Goal: Task Accomplishment & Management: Manage account settings

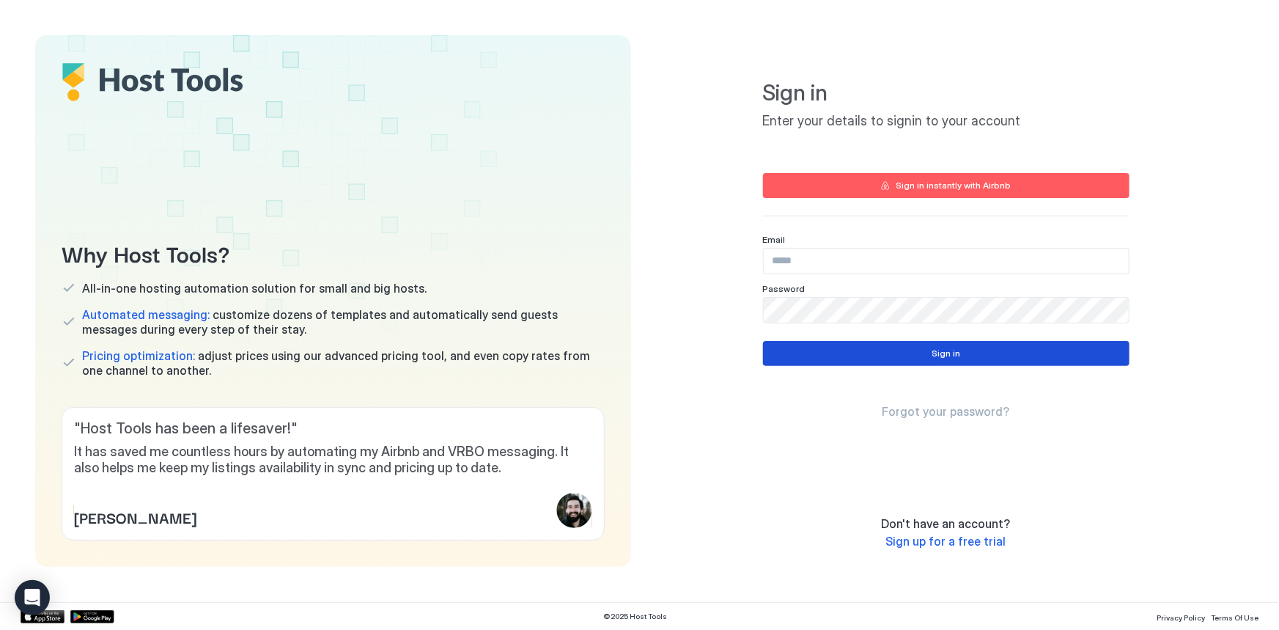
type input "**********"
click at [973, 341] on button "Sign in" at bounding box center [946, 353] width 366 height 25
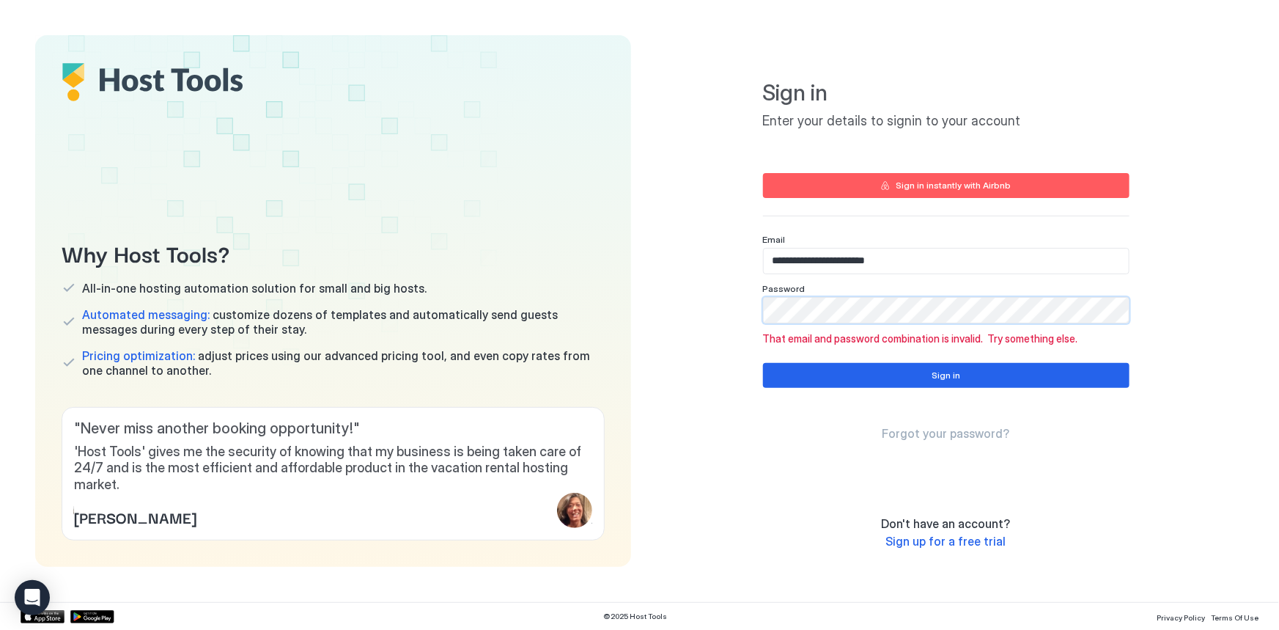
click at [914, 359] on div "**********" at bounding box center [946, 271] width 366 height 437
click at [911, 373] on button "Sign in" at bounding box center [946, 375] width 366 height 25
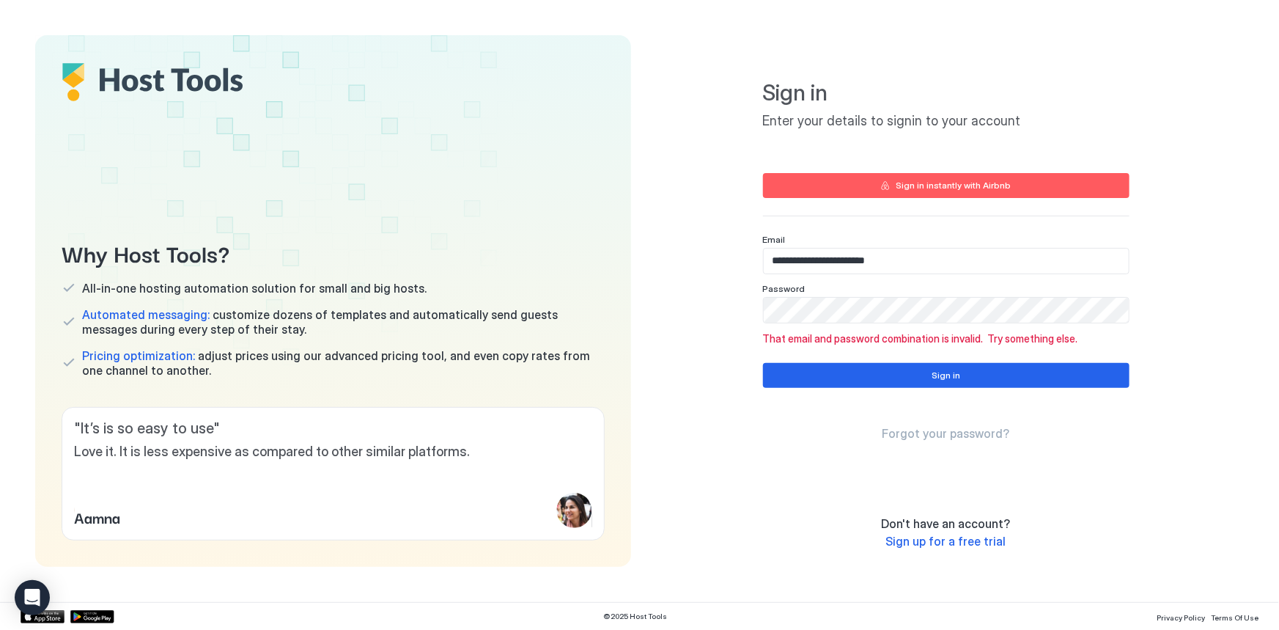
click at [902, 183] on div "Sign in instantly with Airbnb" at bounding box center [953, 185] width 115 height 13
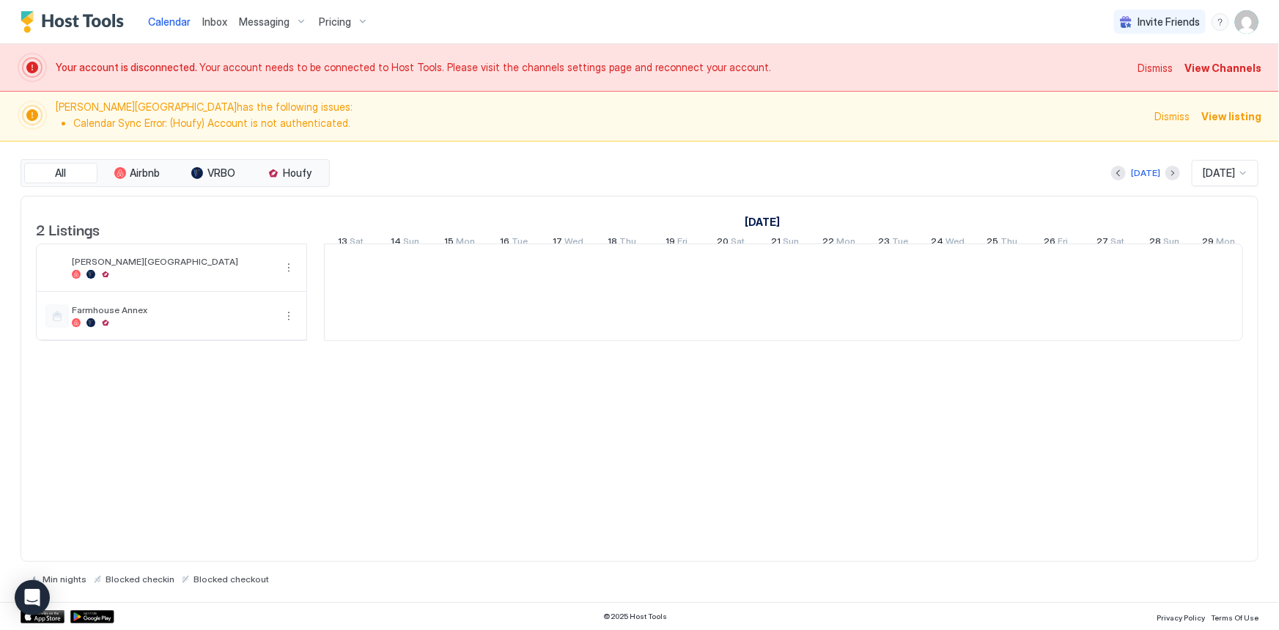
scroll to position [0, 814]
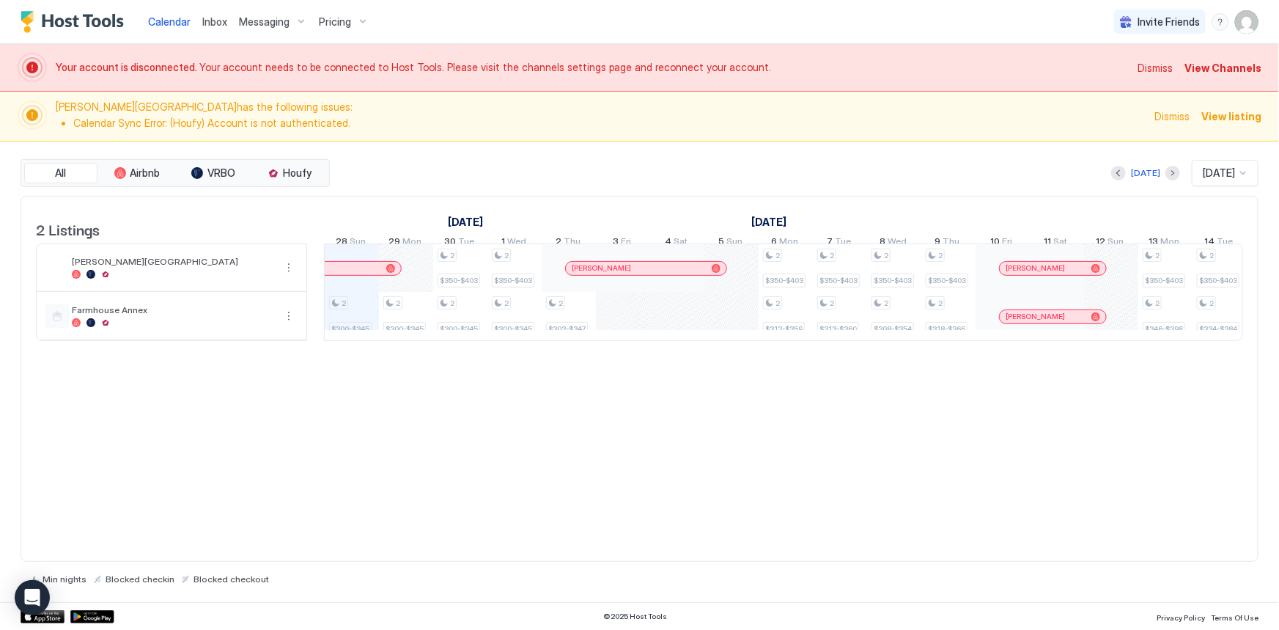
click at [1219, 68] on span "View Channels" at bounding box center [1222, 67] width 77 height 15
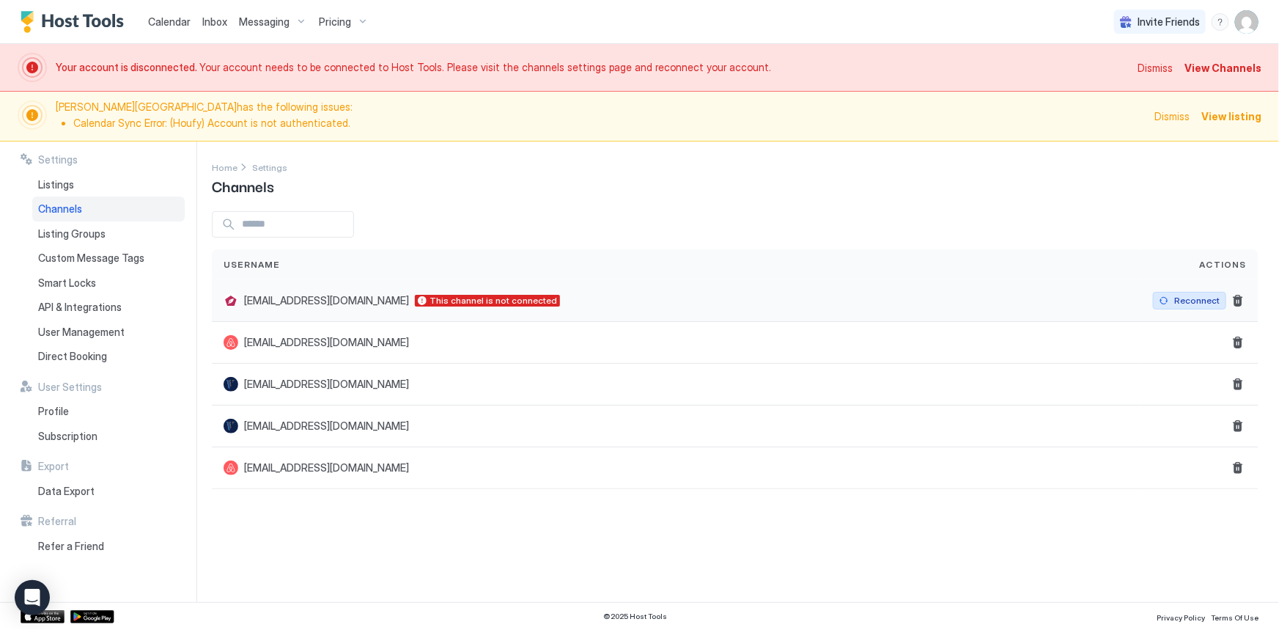
click at [1176, 294] on div "Reconnect" at bounding box center [1196, 300] width 45 height 13
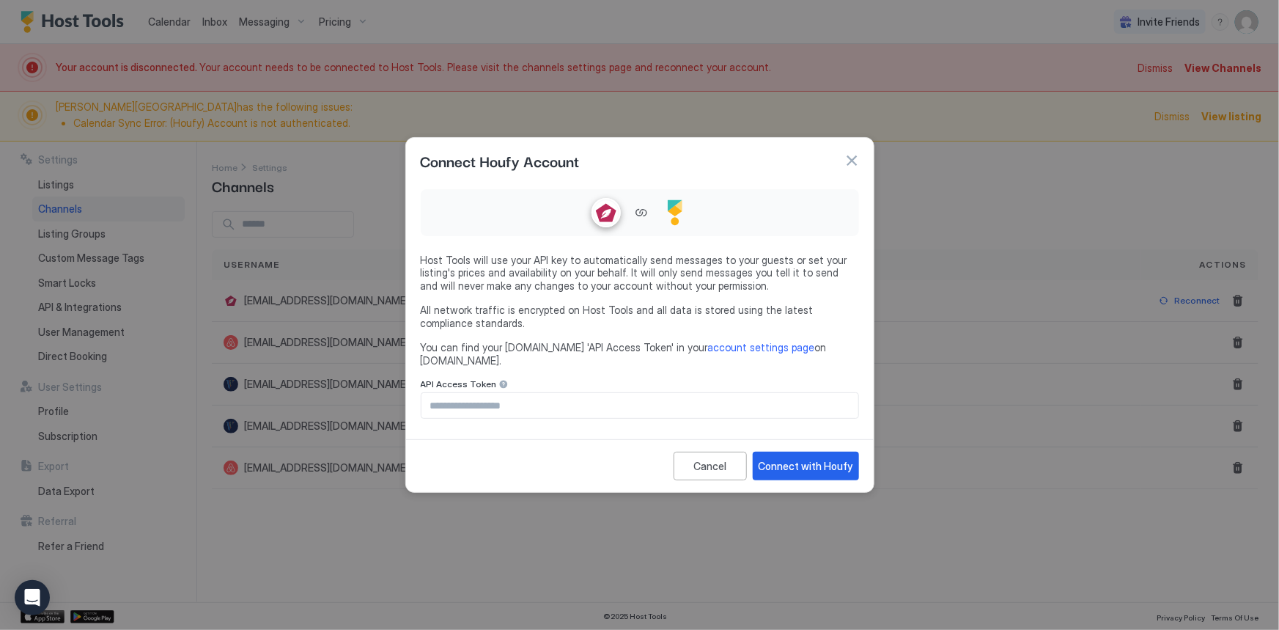
click at [855, 182] on div "Connect Houfy Account" at bounding box center [640, 160] width 468 height 45
click at [846, 161] on button "button" at bounding box center [851, 160] width 15 height 15
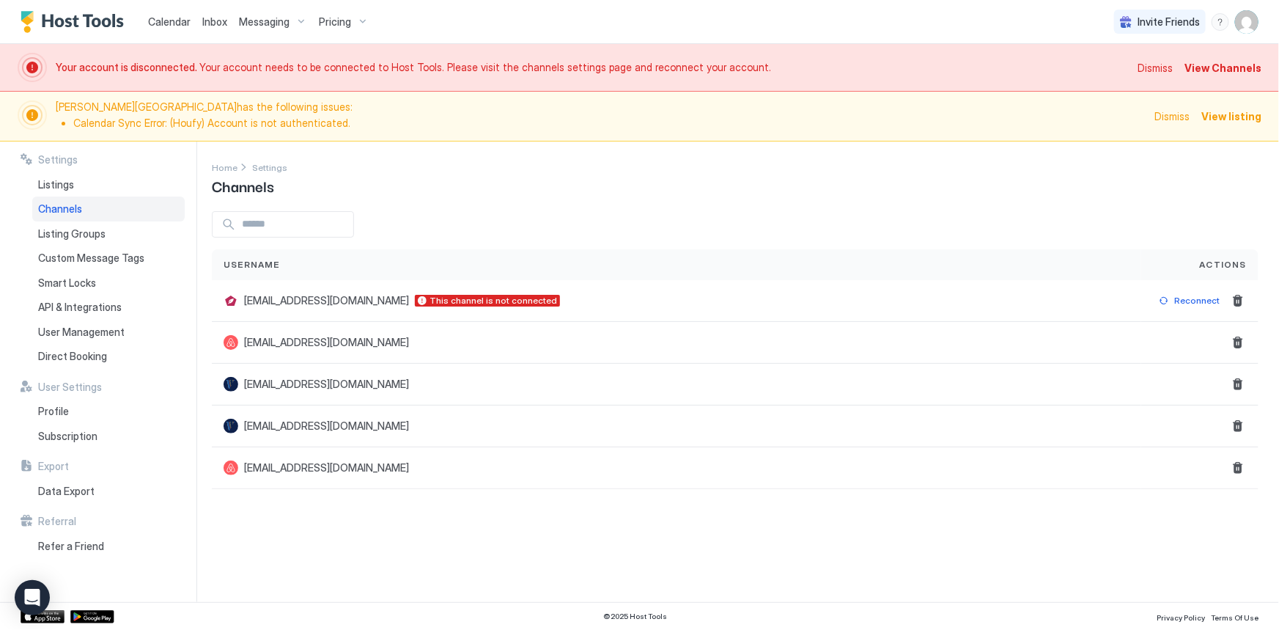
click at [158, 21] on span "Calendar" at bounding box center [169, 21] width 43 height 12
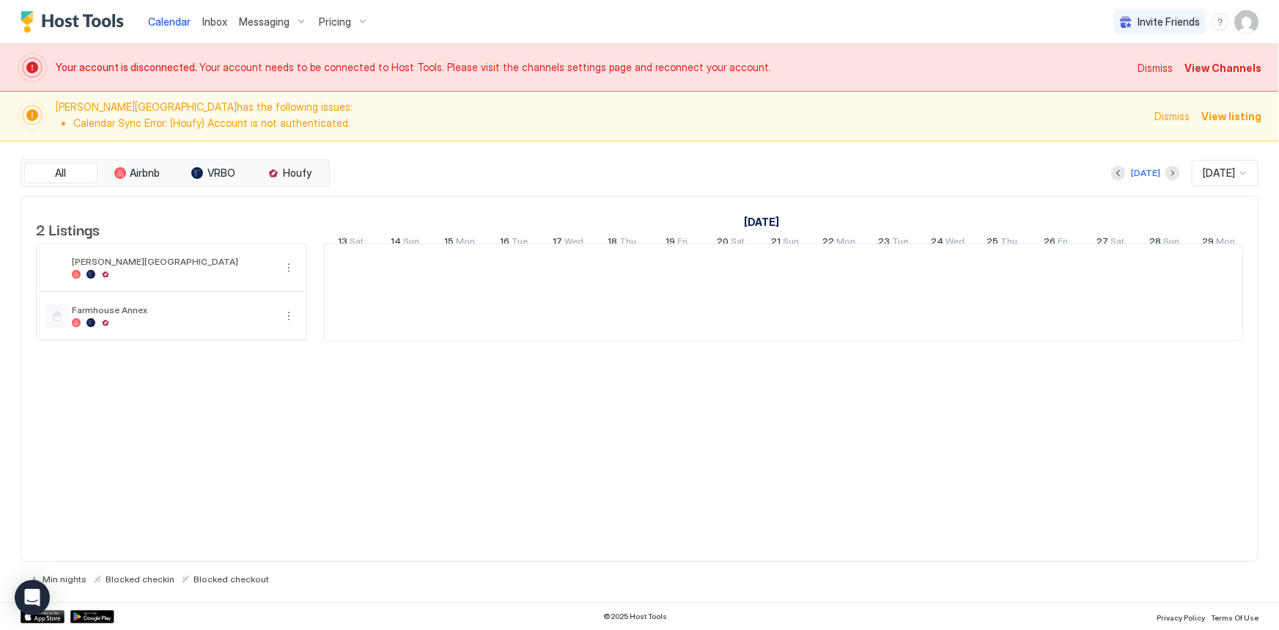
scroll to position [0, 814]
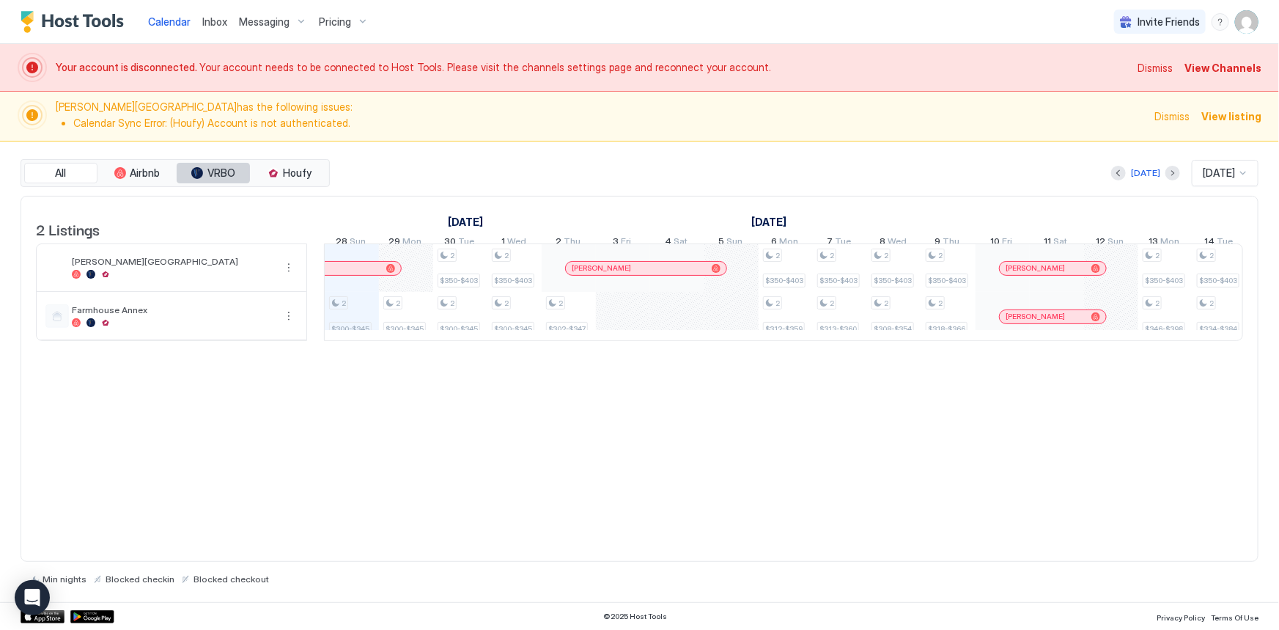
click at [218, 168] on span "VRBO" at bounding box center [221, 172] width 28 height 13
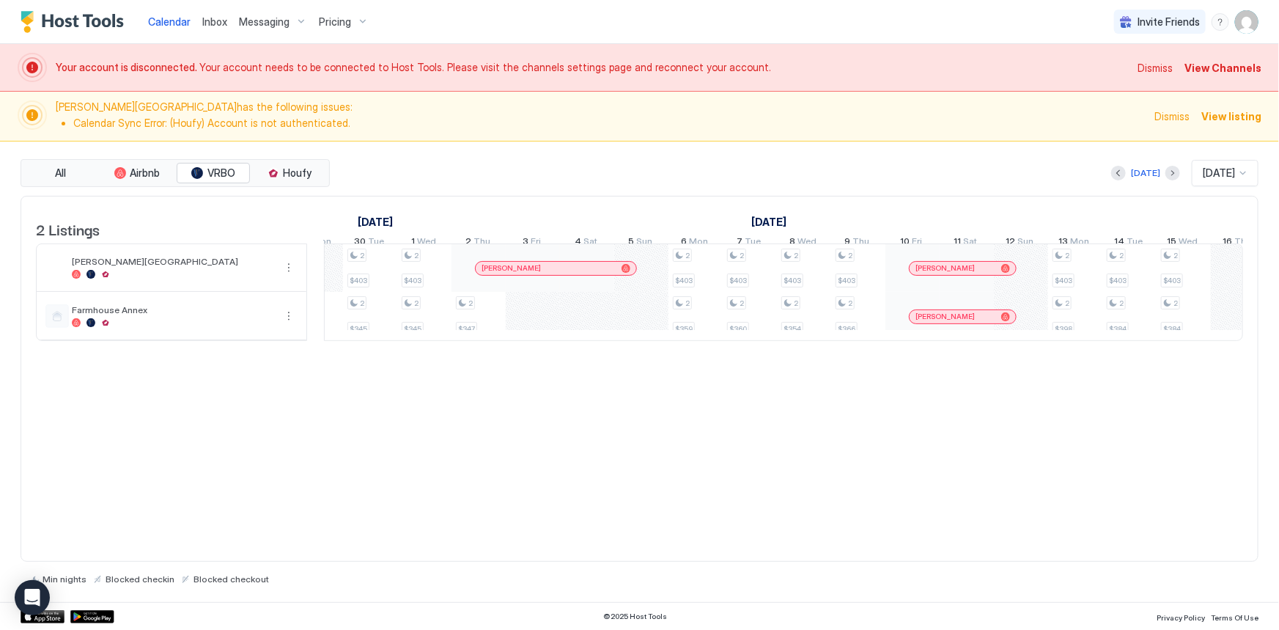
scroll to position [0, 0]
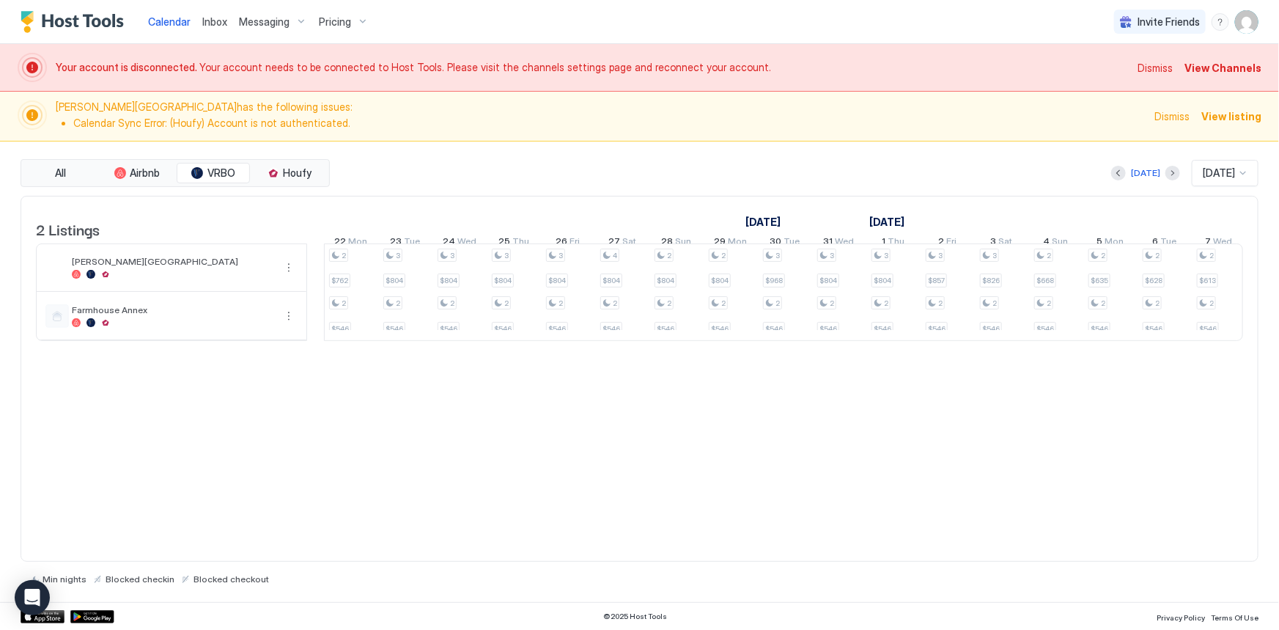
click at [1230, 110] on span "View listing" at bounding box center [1231, 115] width 60 height 15
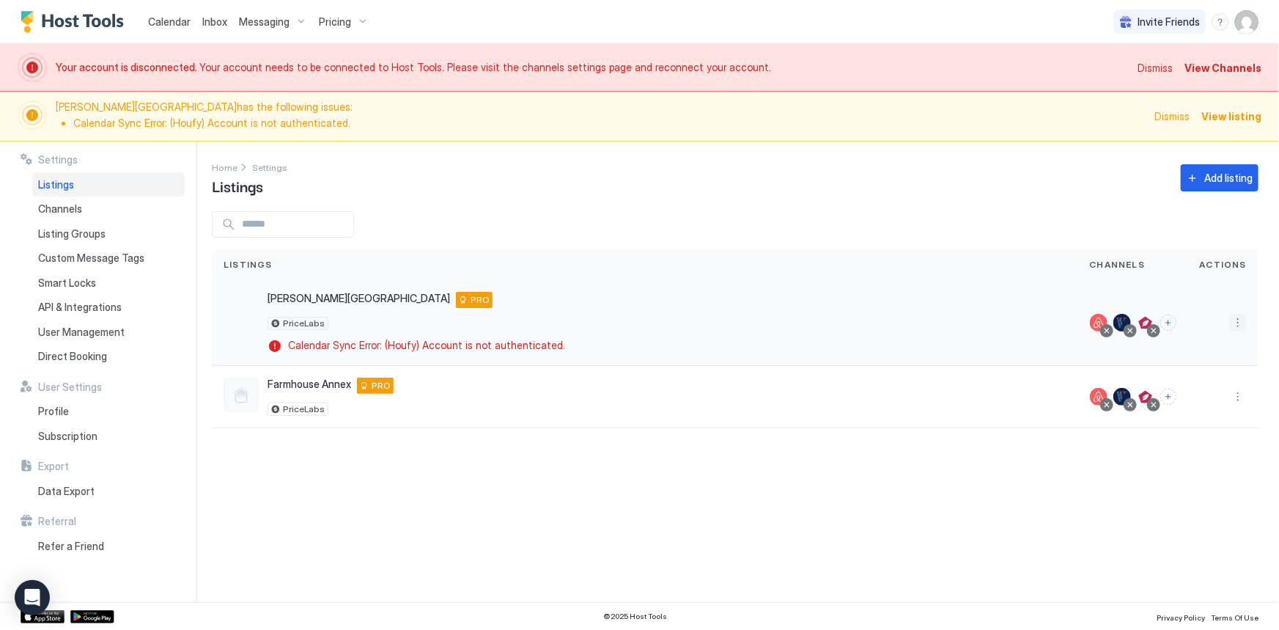
click at [1241, 321] on button "More options" at bounding box center [1238, 323] width 18 height 18
click at [1058, 180] on div at bounding box center [639, 315] width 1279 height 630
click at [1221, 67] on span "View Channels" at bounding box center [1222, 67] width 77 height 15
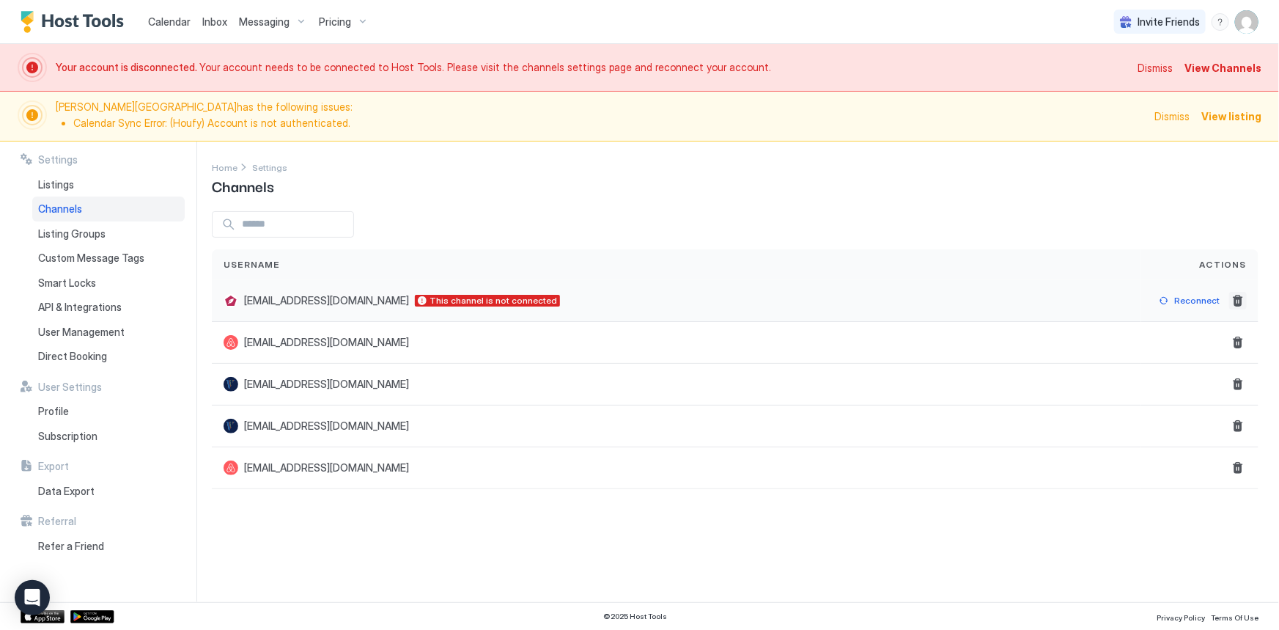
click at [1237, 295] on button "Delete" at bounding box center [1238, 301] width 18 height 18
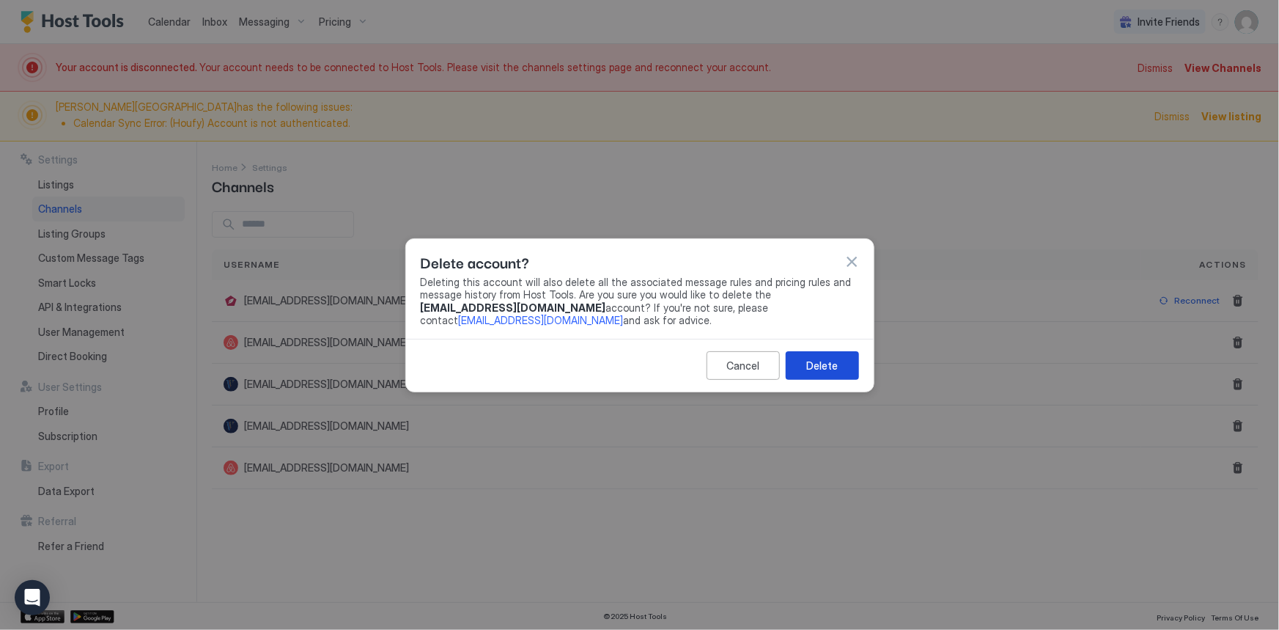
click at [811, 359] on div "Delete" at bounding box center [822, 365] width 32 height 15
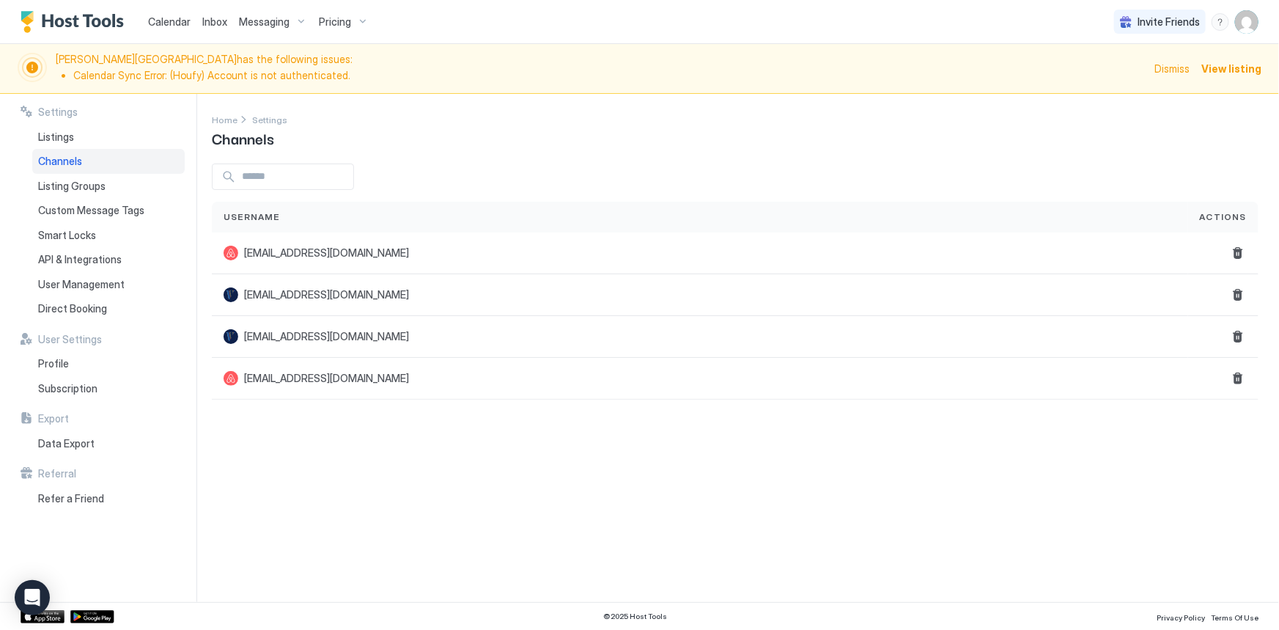
click at [1243, 65] on span "View listing" at bounding box center [1231, 68] width 60 height 15
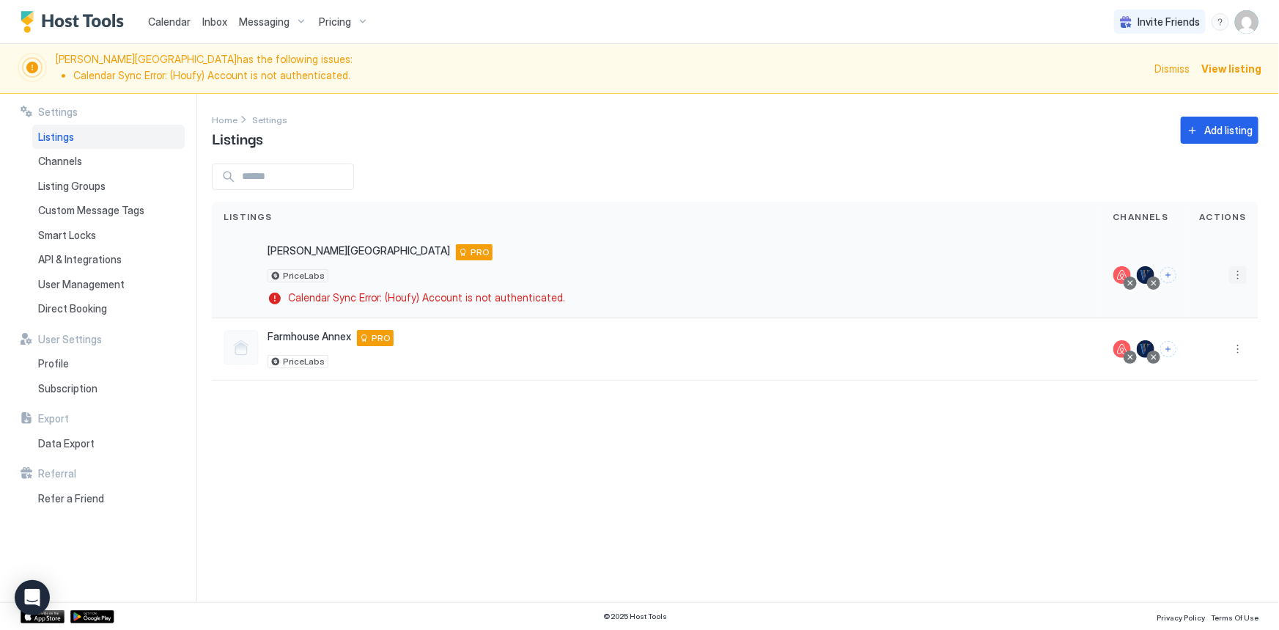
click at [1234, 276] on button "More options" at bounding box center [1238, 275] width 18 height 18
click at [850, 173] on div at bounding box center [639, 315] width 1279 height 630
